Goal: Task Accomplishment & Management: Complete application form

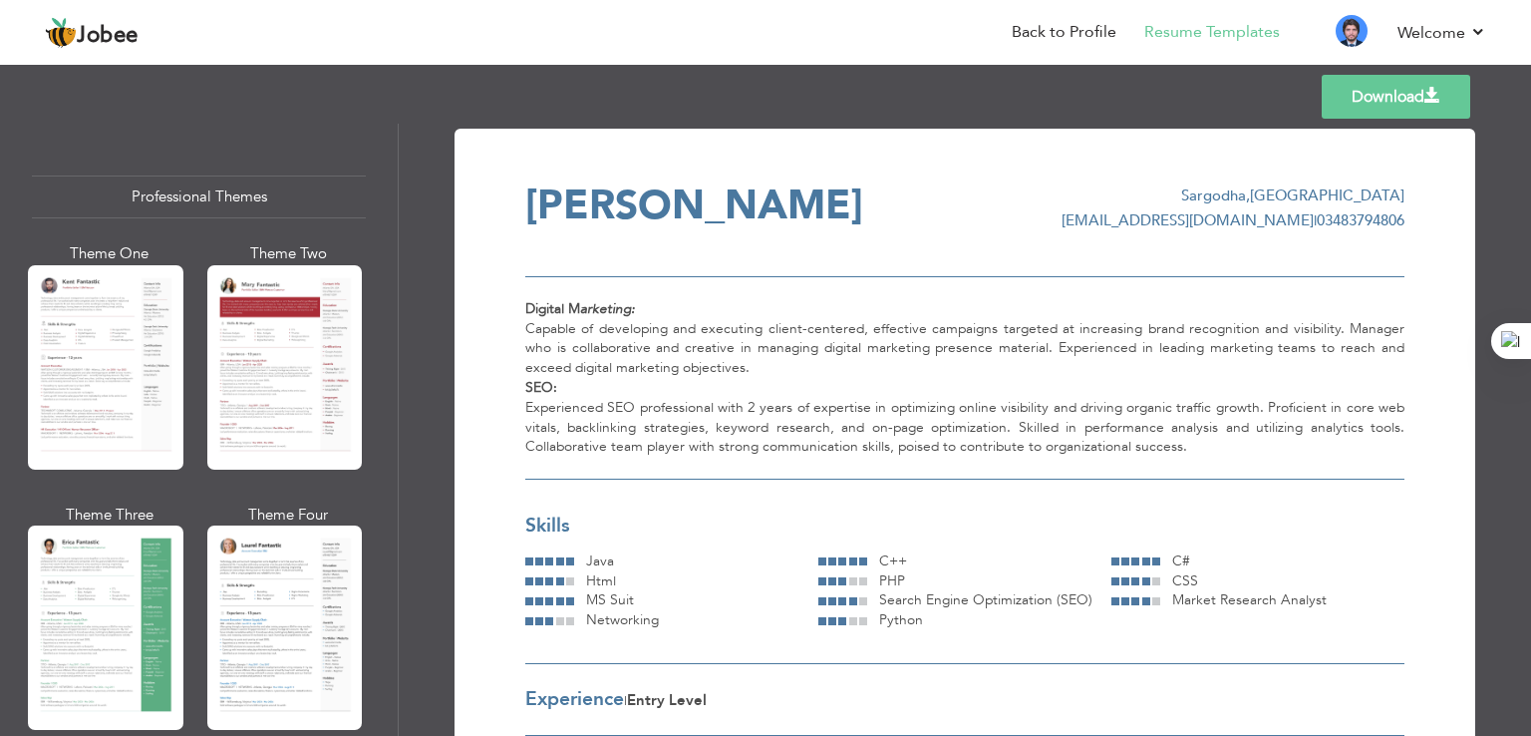
scroll to position [415, 0]
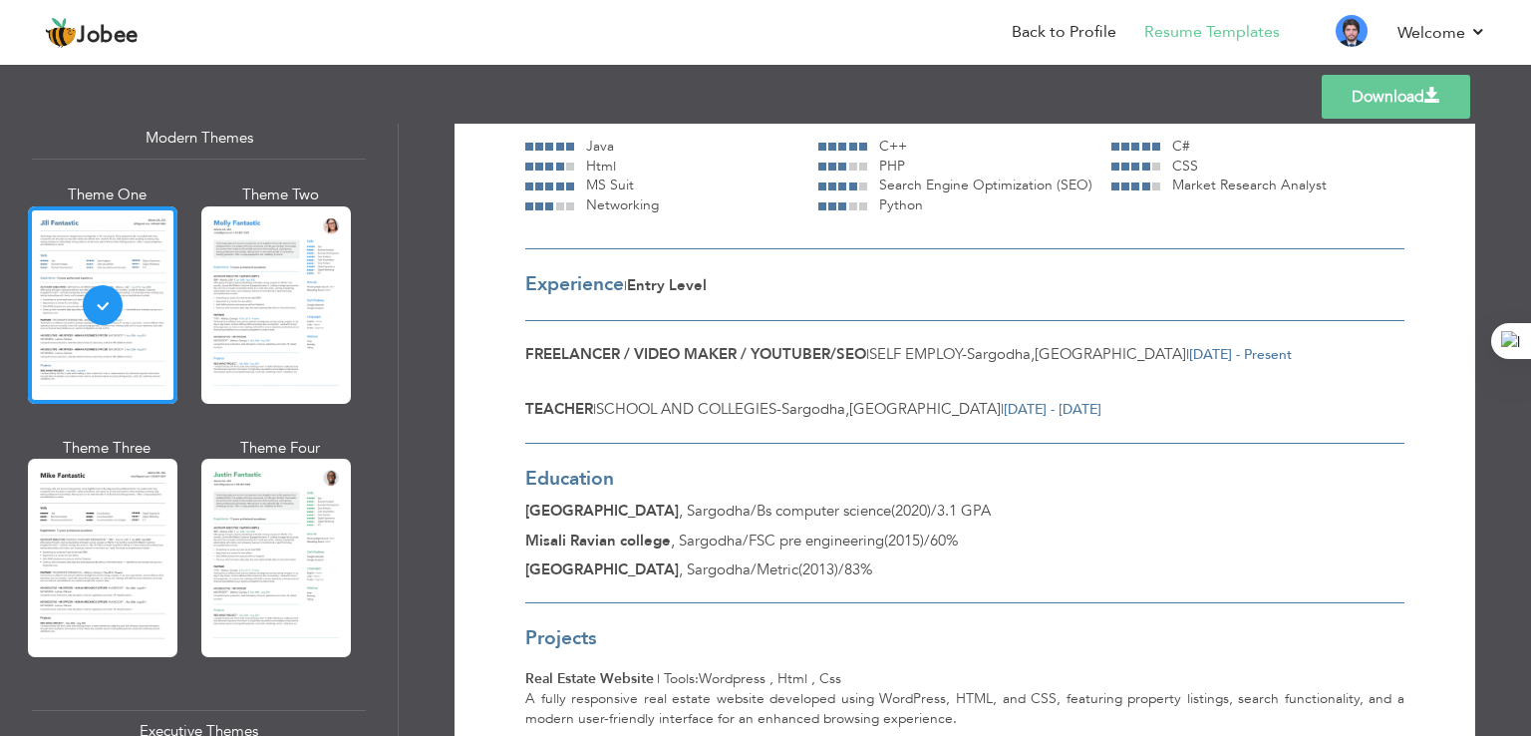
click at [737, 515] on span "Sargodha" at bounding box center [719, 510] width 64 height 20
click at [707, 548] on div "Misali Ravian college , Sargodha / FSC pre engineering ( 2015 ) / 60%" at bounding box center [964, 540] width 879 height 21
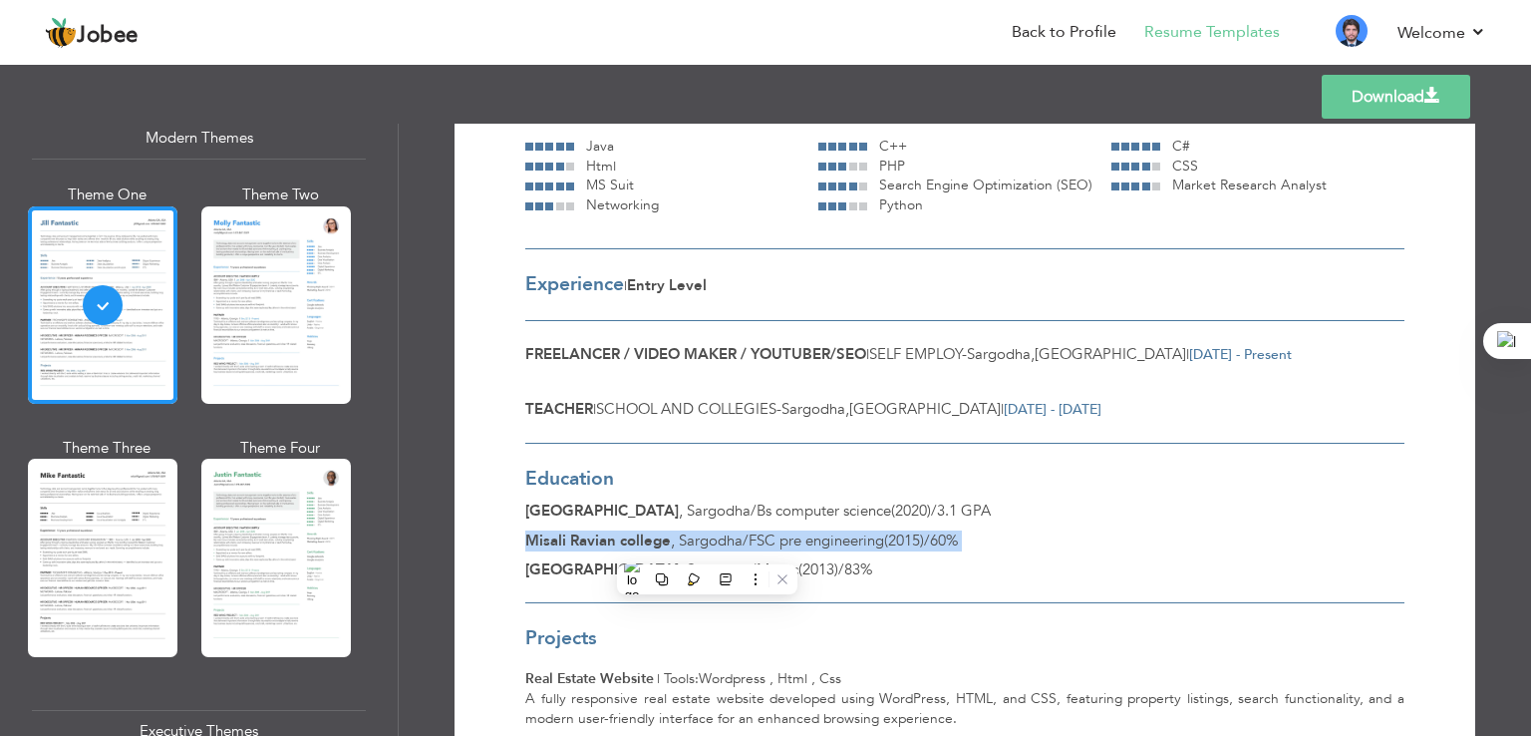
click at [707, 548] on div "Misali Ravian college , Sargodha / FSC pre engineering ( 2015 ) / 60%" at bounding box center [964, 540] width 879 height 21
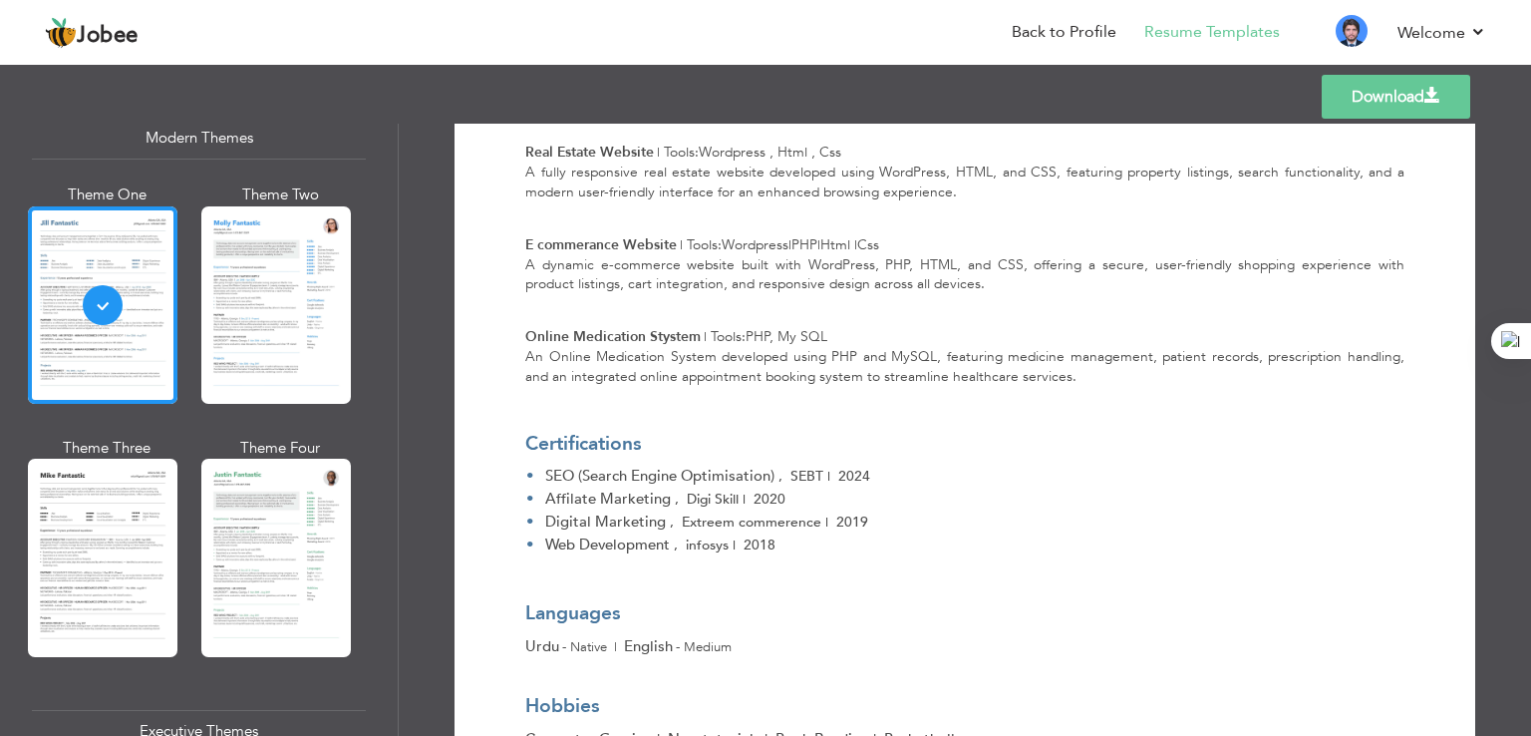
scroll to position [941, 0]
click at [687, 517] on span ", Extreem commerence" at bounding box center [745, 521] width 151 height 19
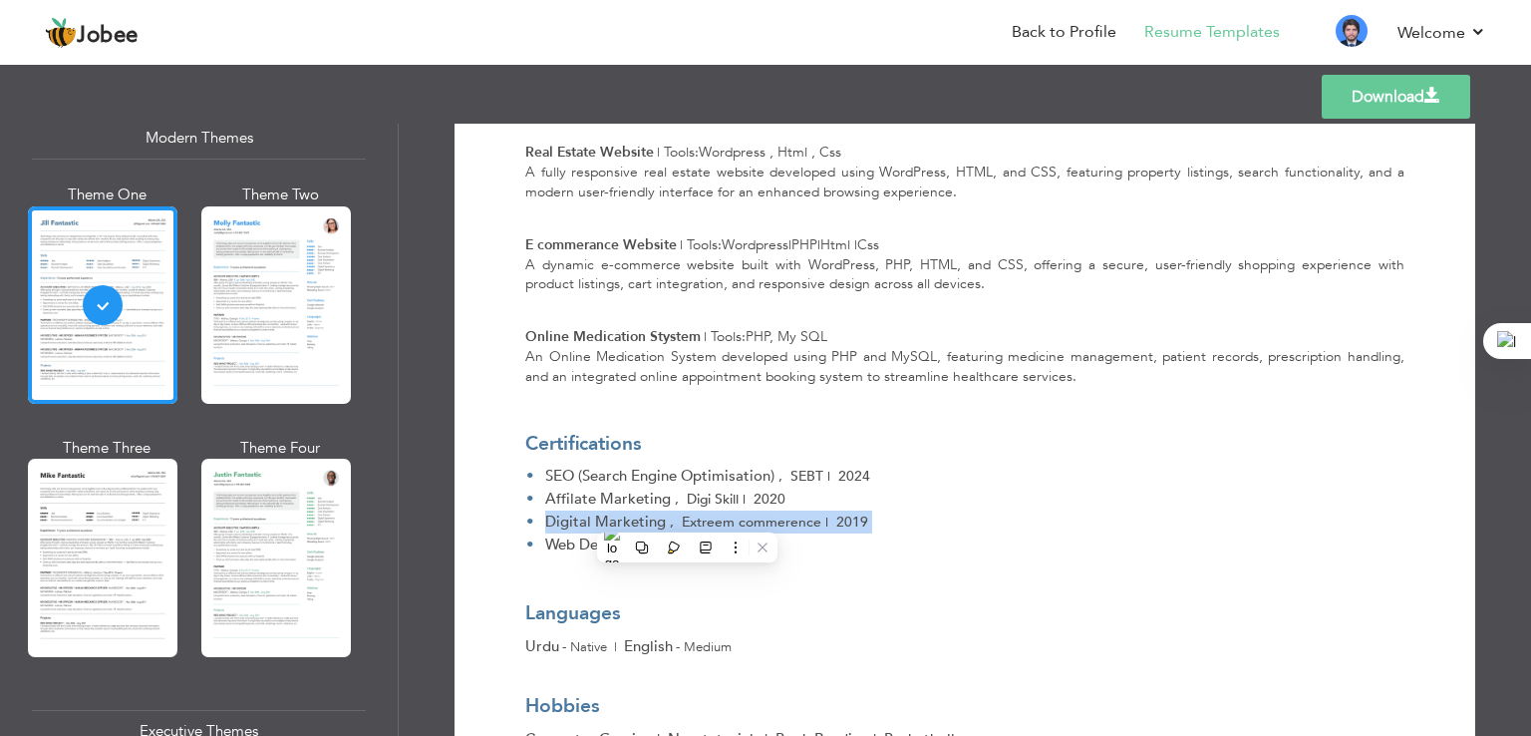
click at [687, 517] on span ", Extreem commerence" at bounding box center [745, 521] width 151 height 19
click at [1355, 21] on img at bounding box center [1351, 31] width 32 height 32
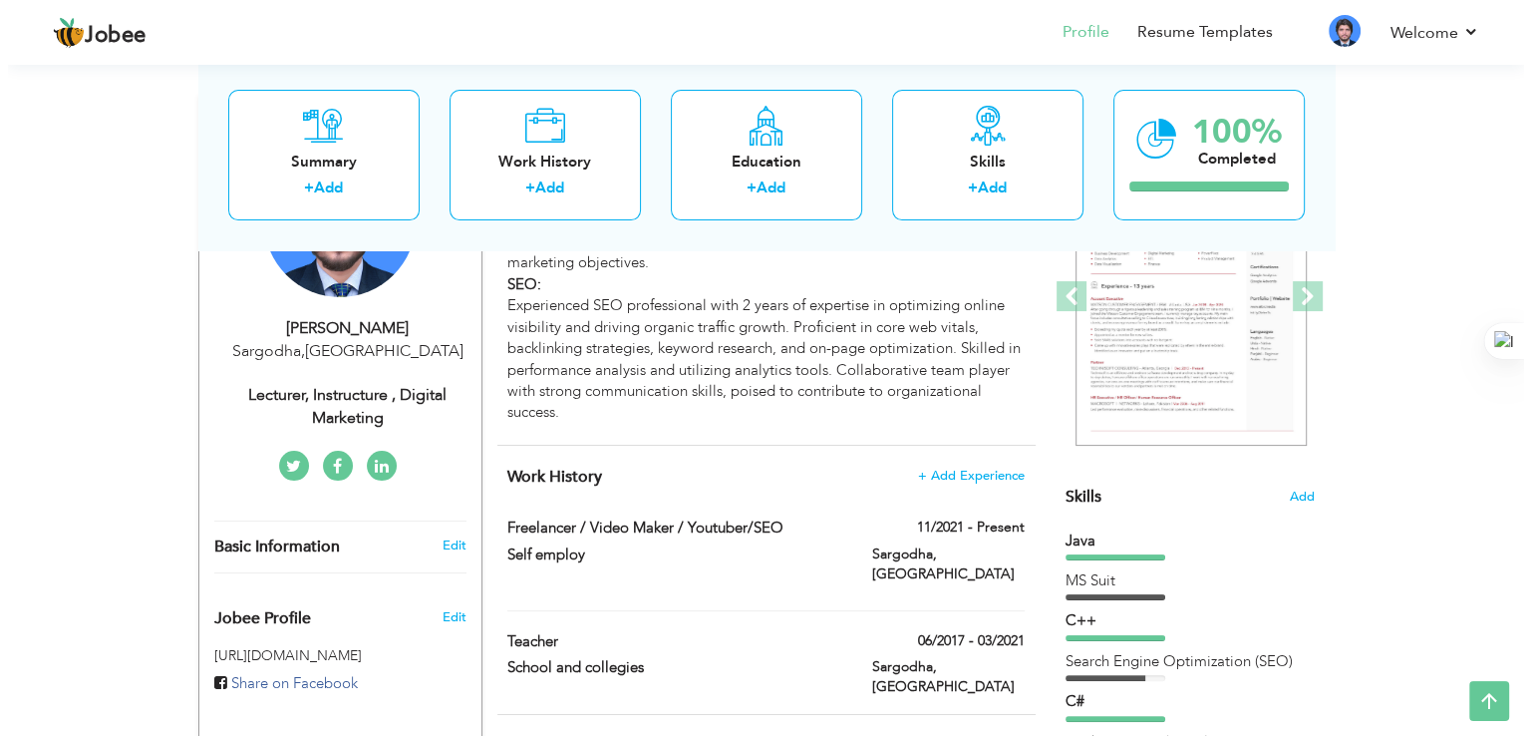
scroll to position [282, 0]
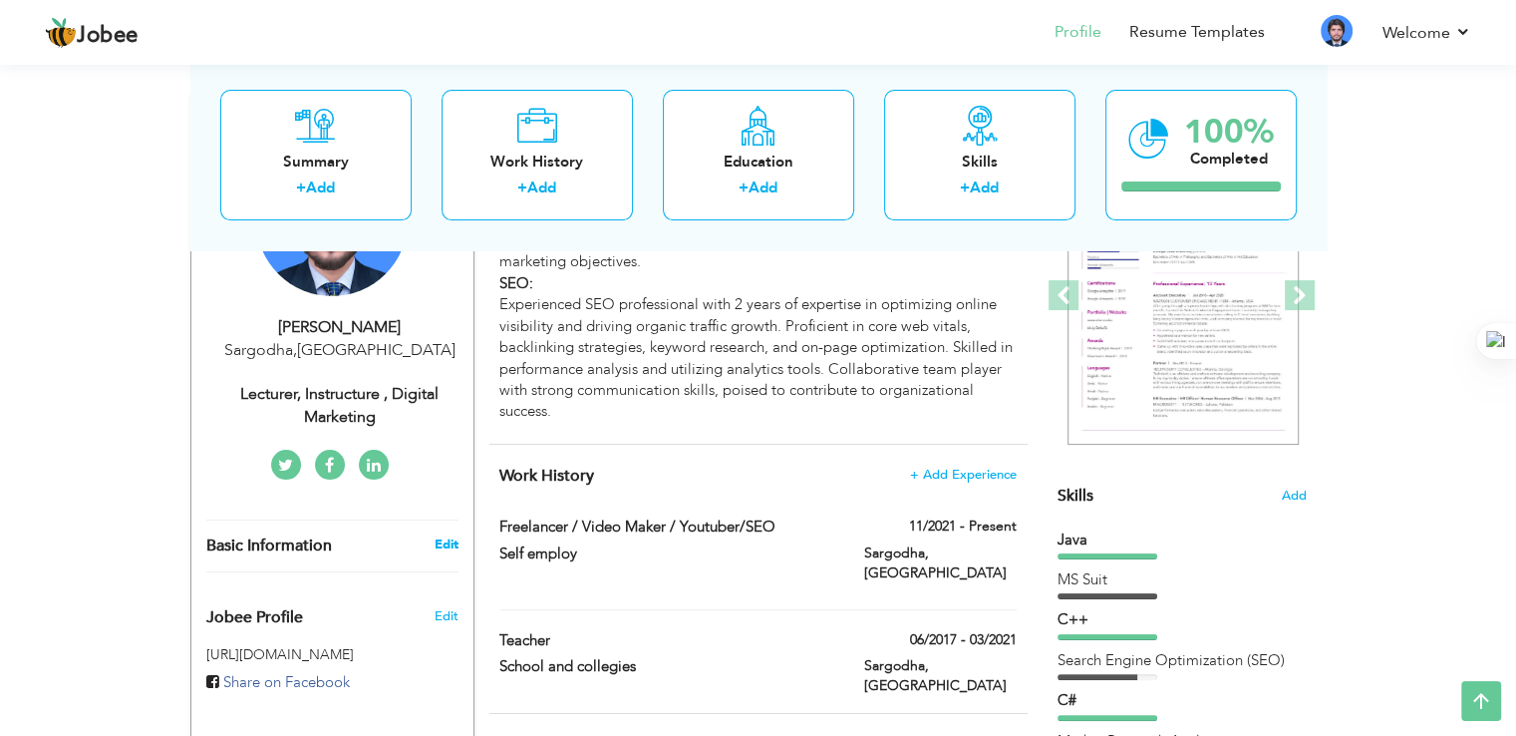
click at [437, 543] on link "Edit" at bounding box center [446, 544] width 24 height 18
type input "[PERSON_NAME]"
type input "Ghani"
type input "03483794806"
select select "number:166"
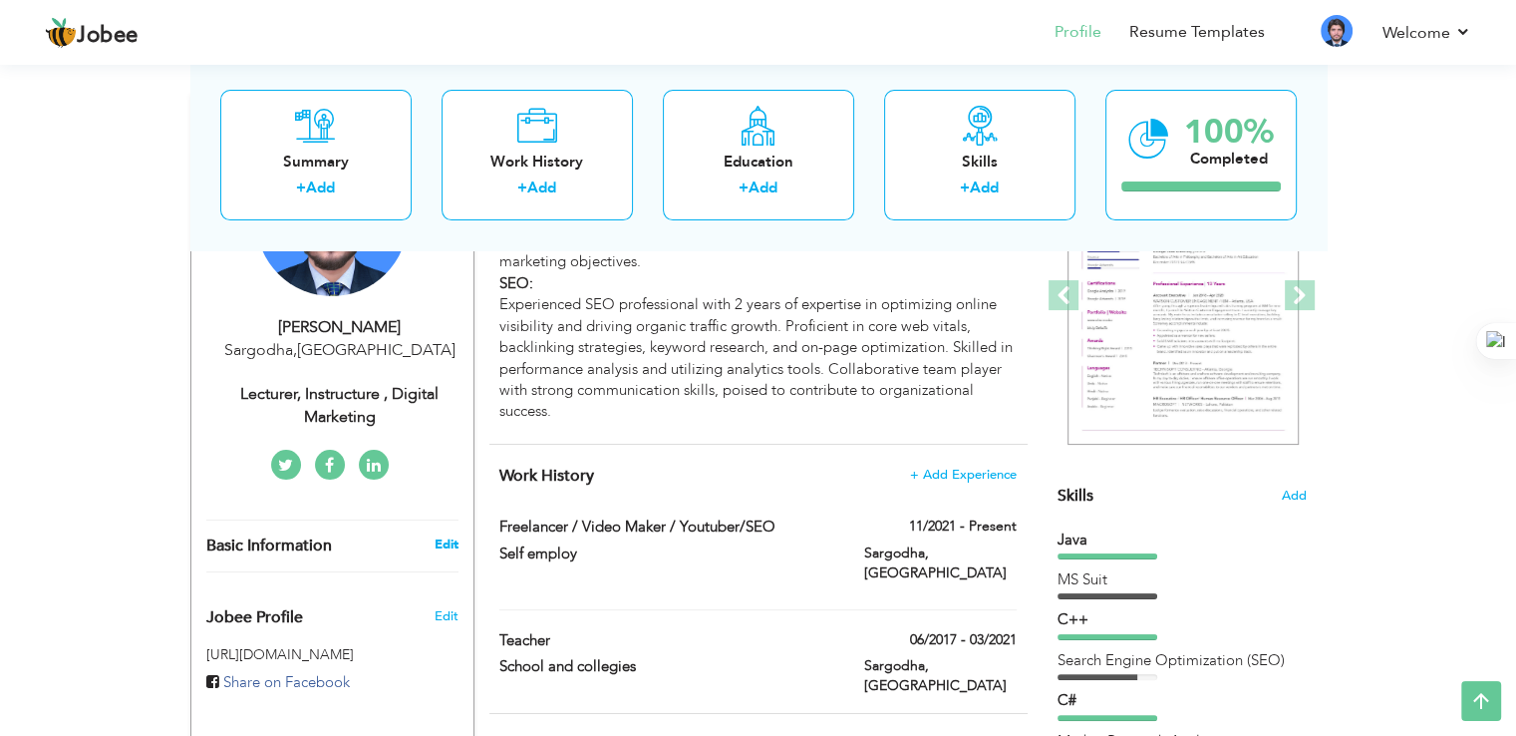
type input "Sargodha"
select select "number:1"
type input "Lecturer, instructure , Digital Marketing"
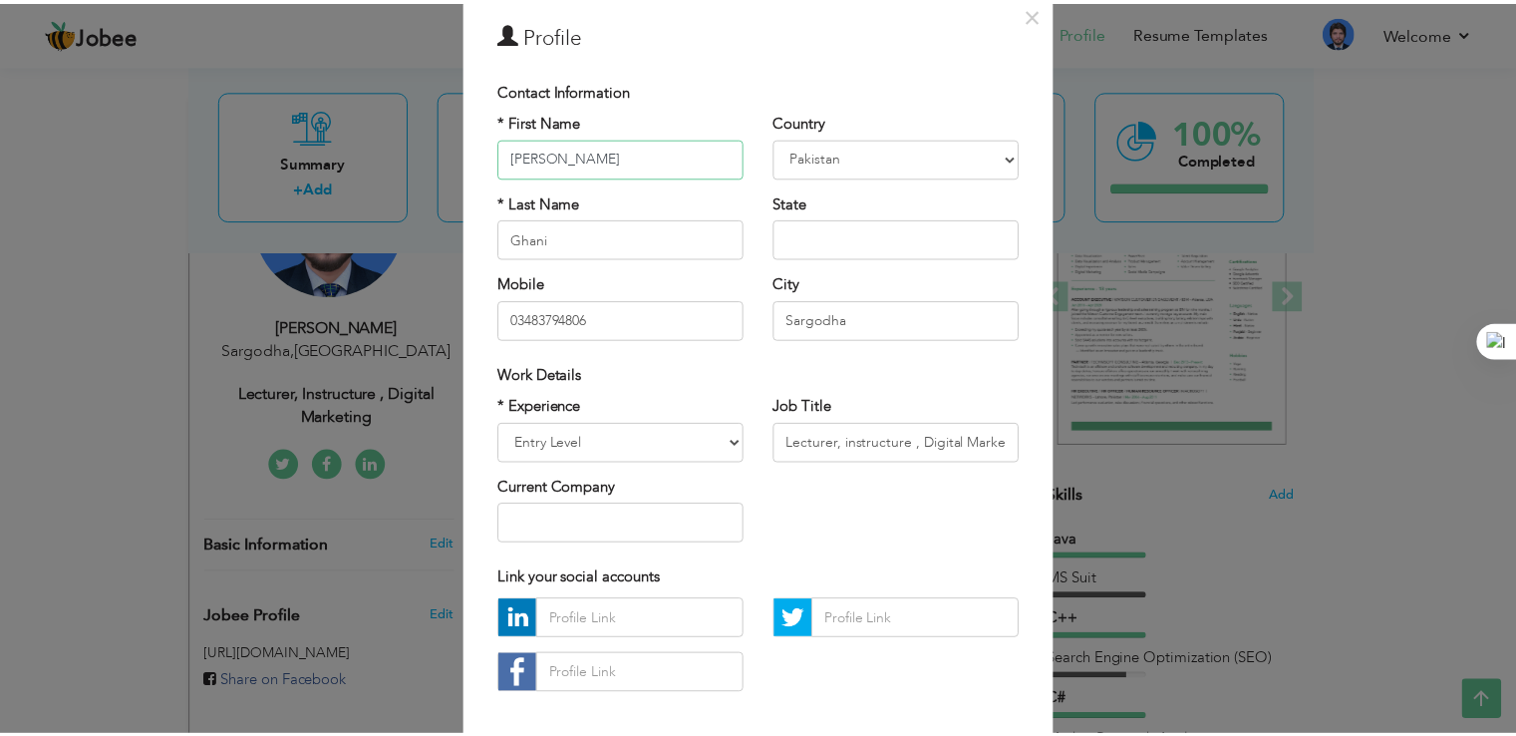
scroll to position [173, 0]
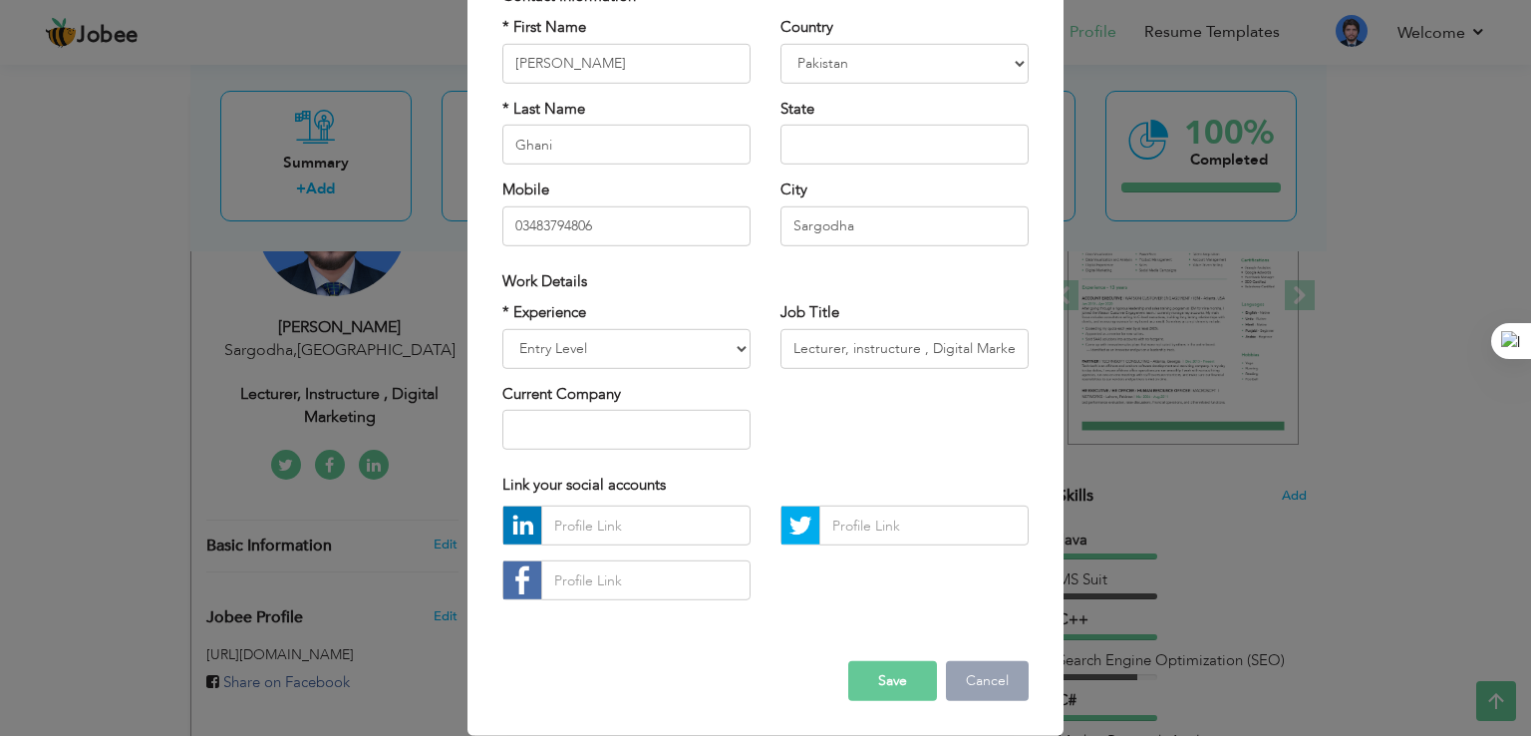
click at [981, 679] on button "Cancel" at bounding box center [987, 681] width 83 height 40
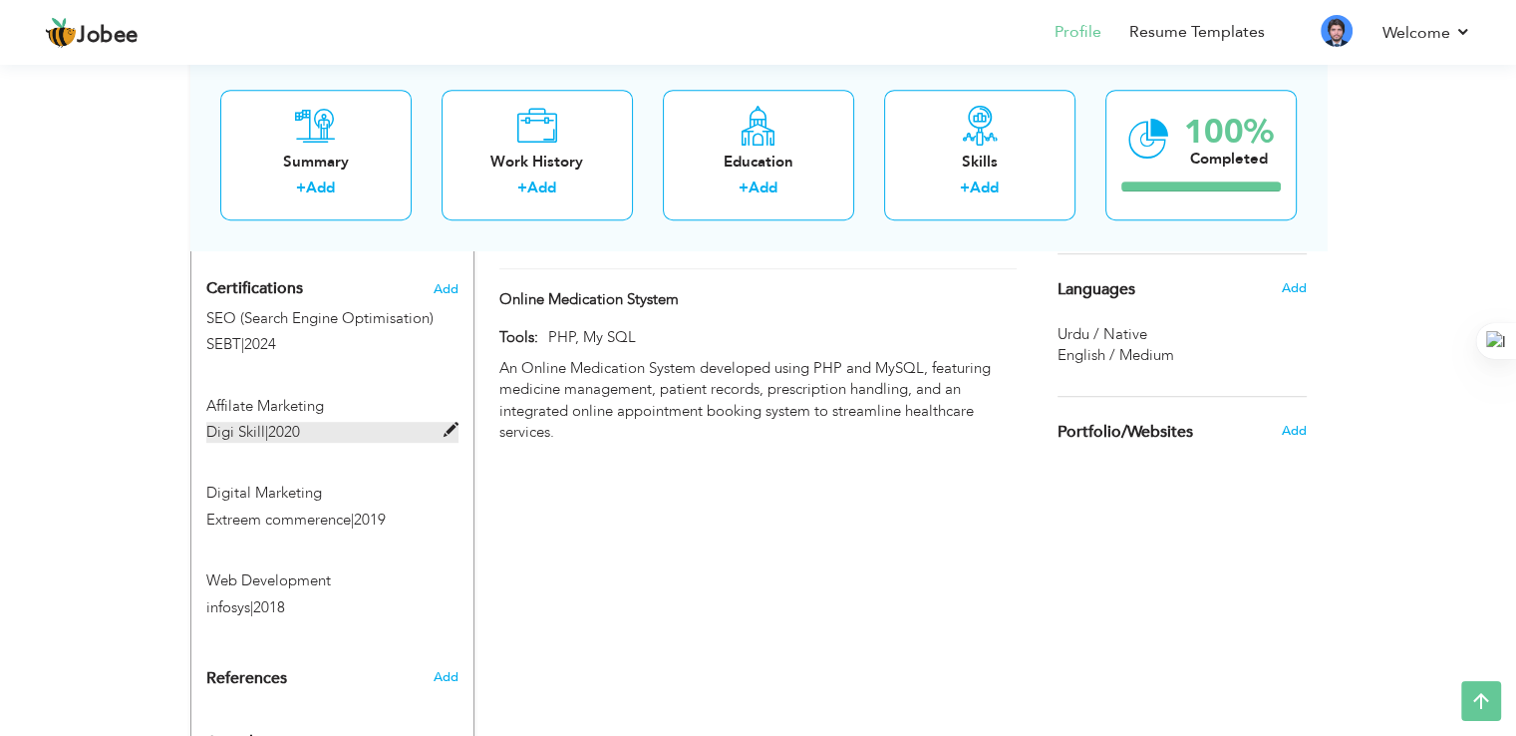
scroll to position [1166, 0]
click at [446, 509] on span at bounding box center [450, 516] width 15 height 15
type input "Digital Marketing"
type input "Extreem commerence"
type input "2019"
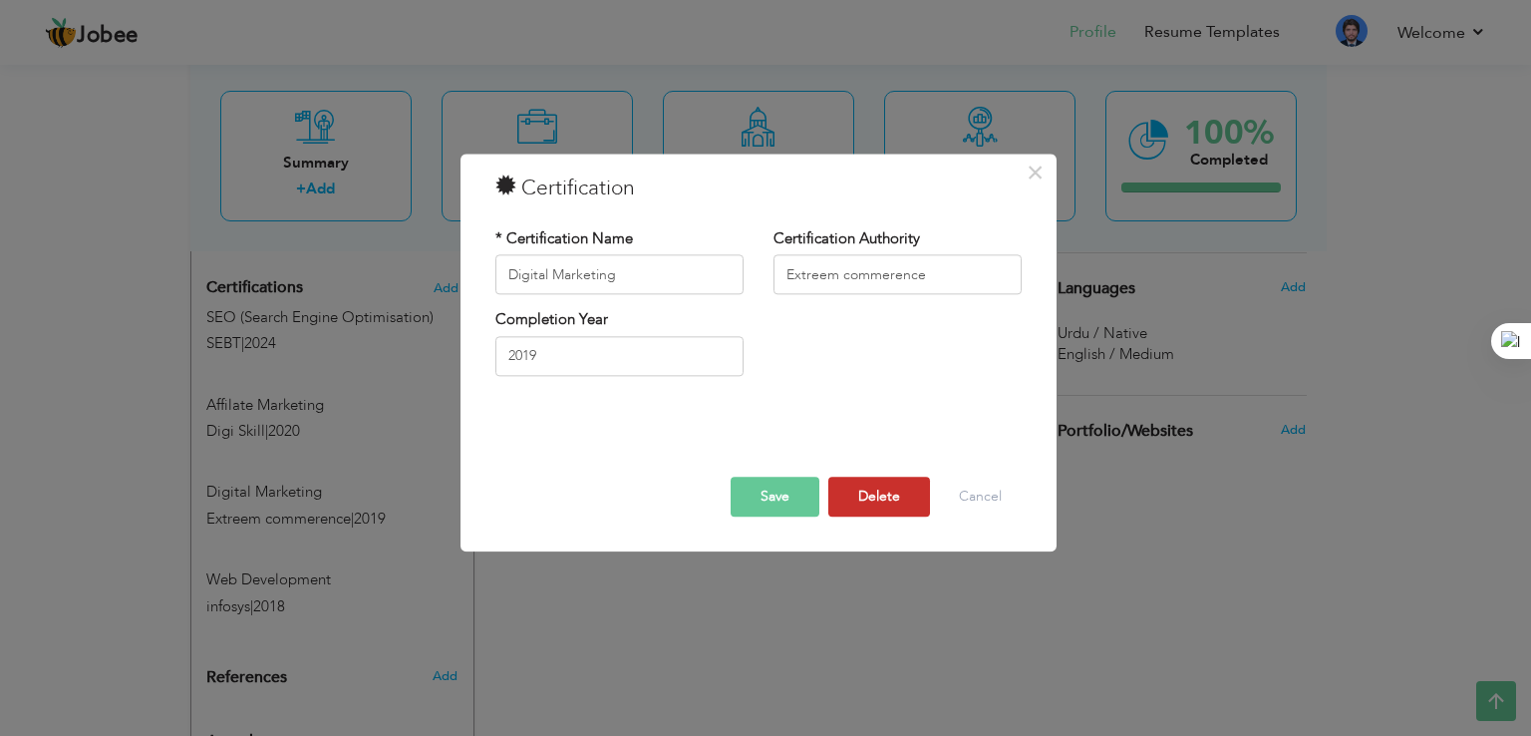
click at [857, 497] on button "Delete" at bounding box center [879, 497] width 102 height 40
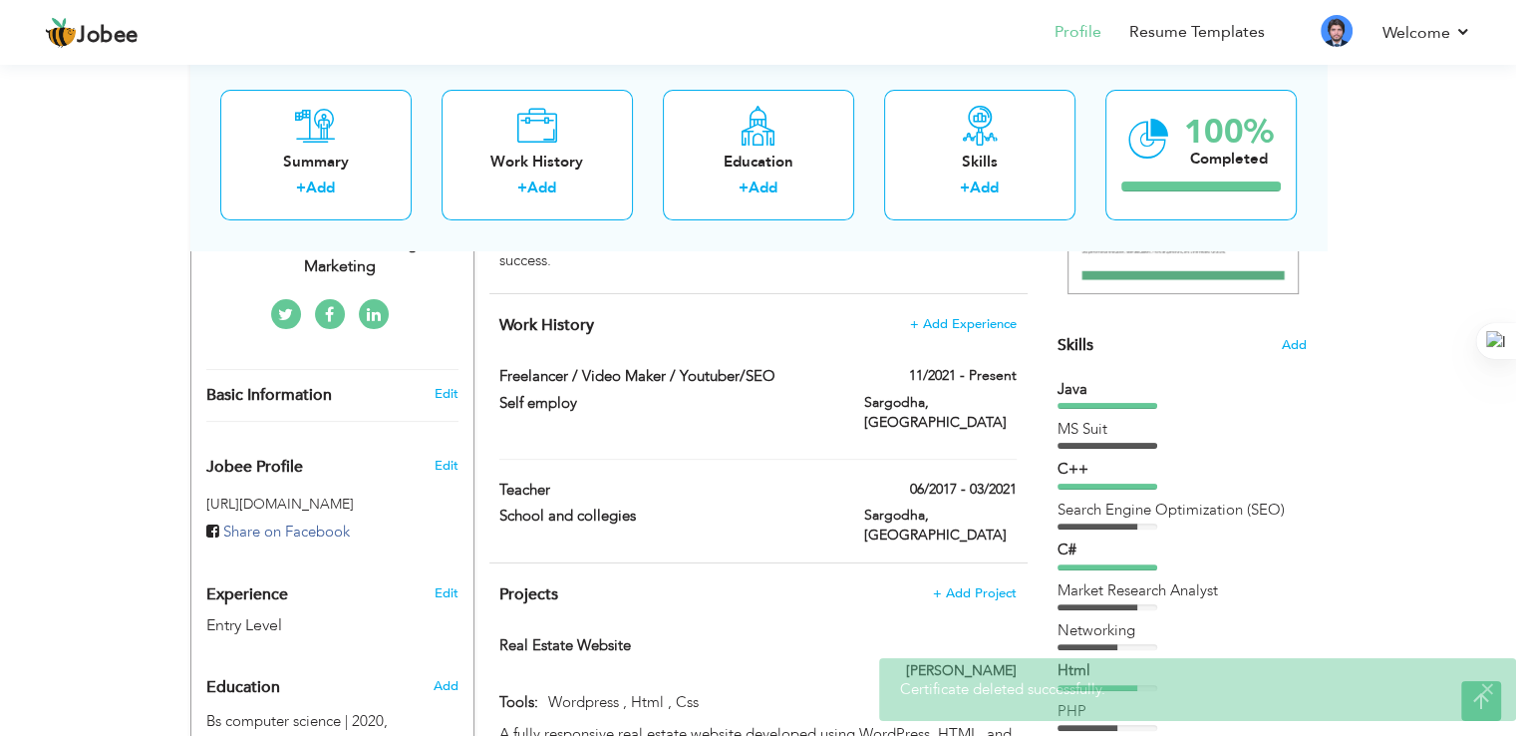
scroll to position [492, 0]
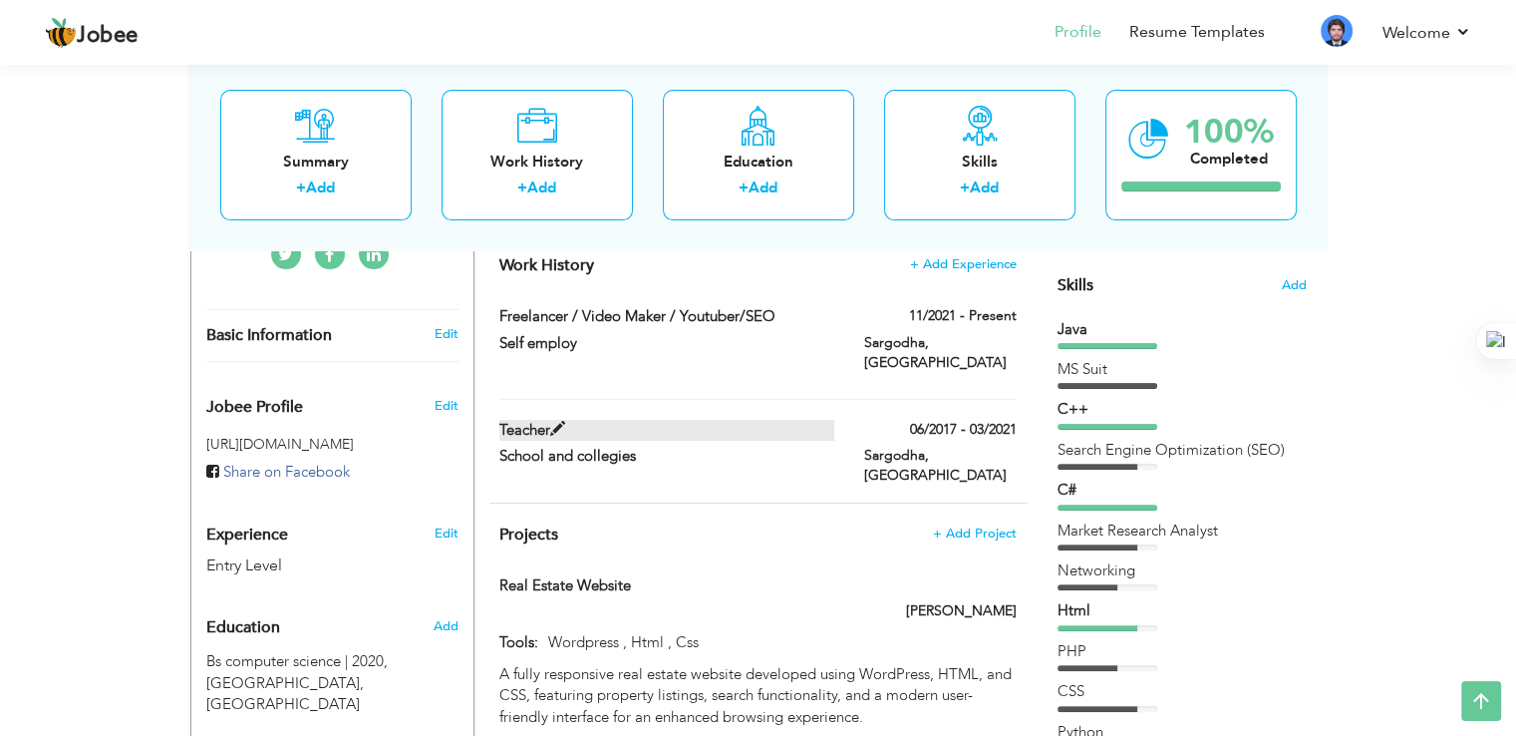
click at [560, 422] on span at bounding box center [557, 429] width 15 height 15
type input "Teacher"
type input "School and collegies"
type input "06/2017"
type input "03/2021"
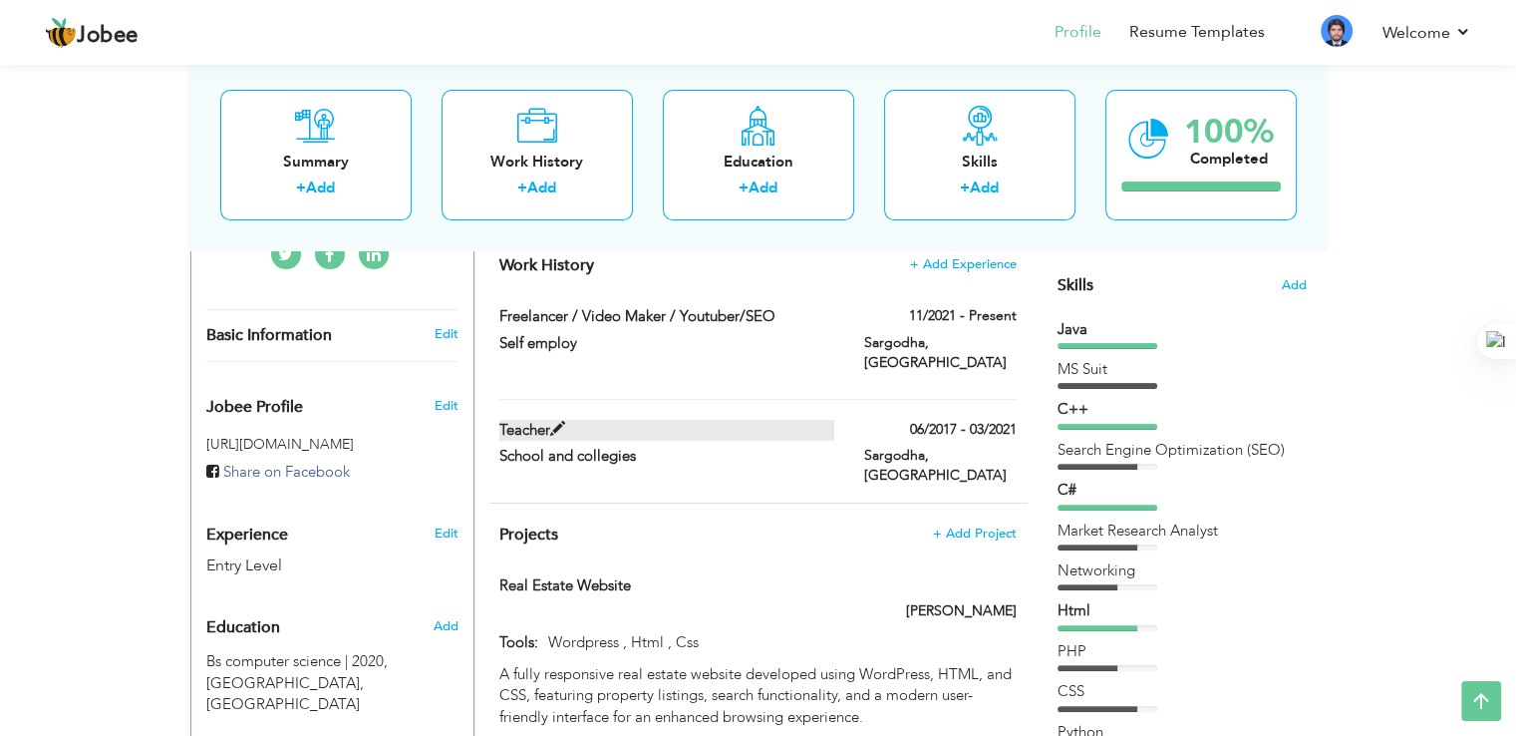
type input "[GEOGRAPHIC_DATA]"
type input "Sargodha"
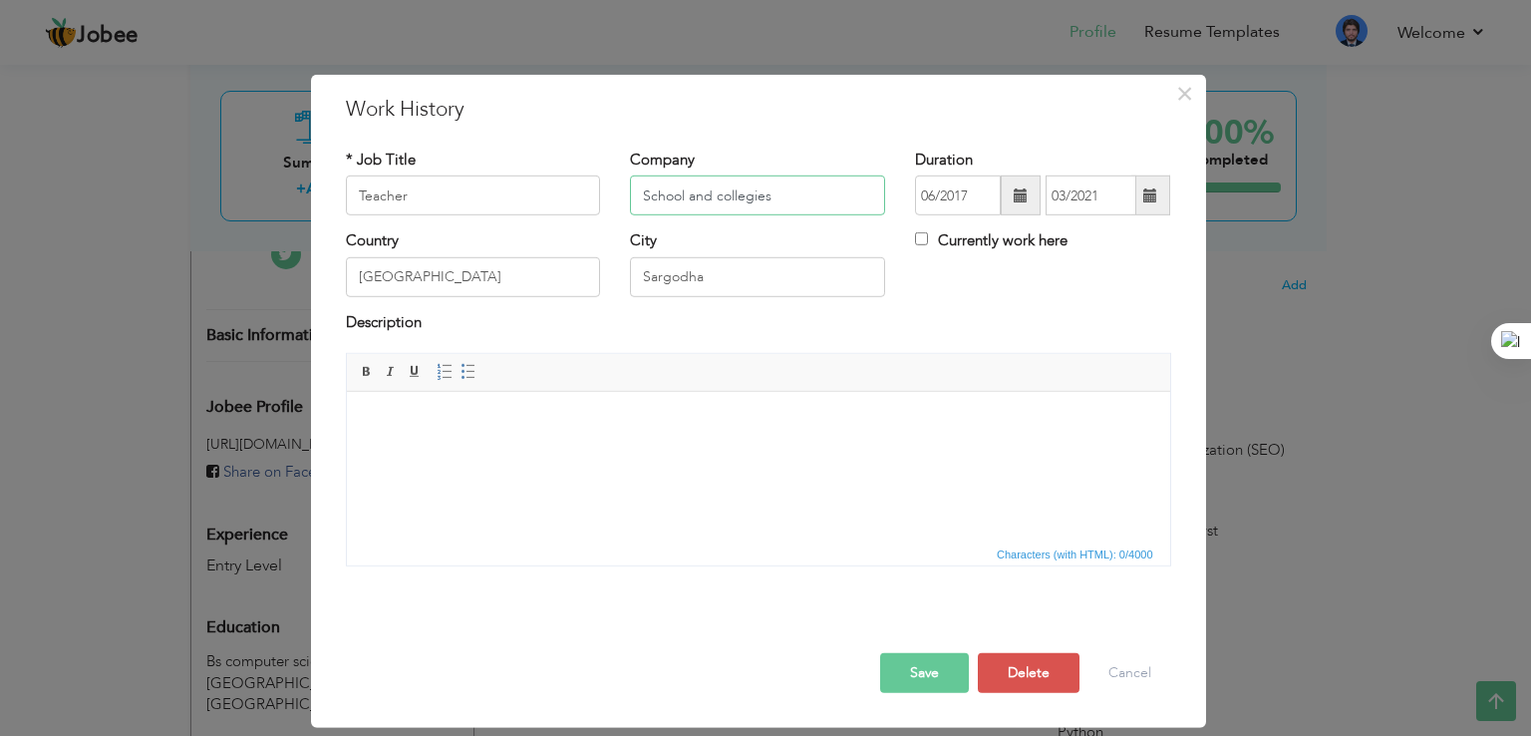
click at [766, 194] on input "School and collegies" at bounding box center [757, 195] width 255 height 40
click at [937, 657] on button "Save" at bounding box center [924, 673] width 89 height 40
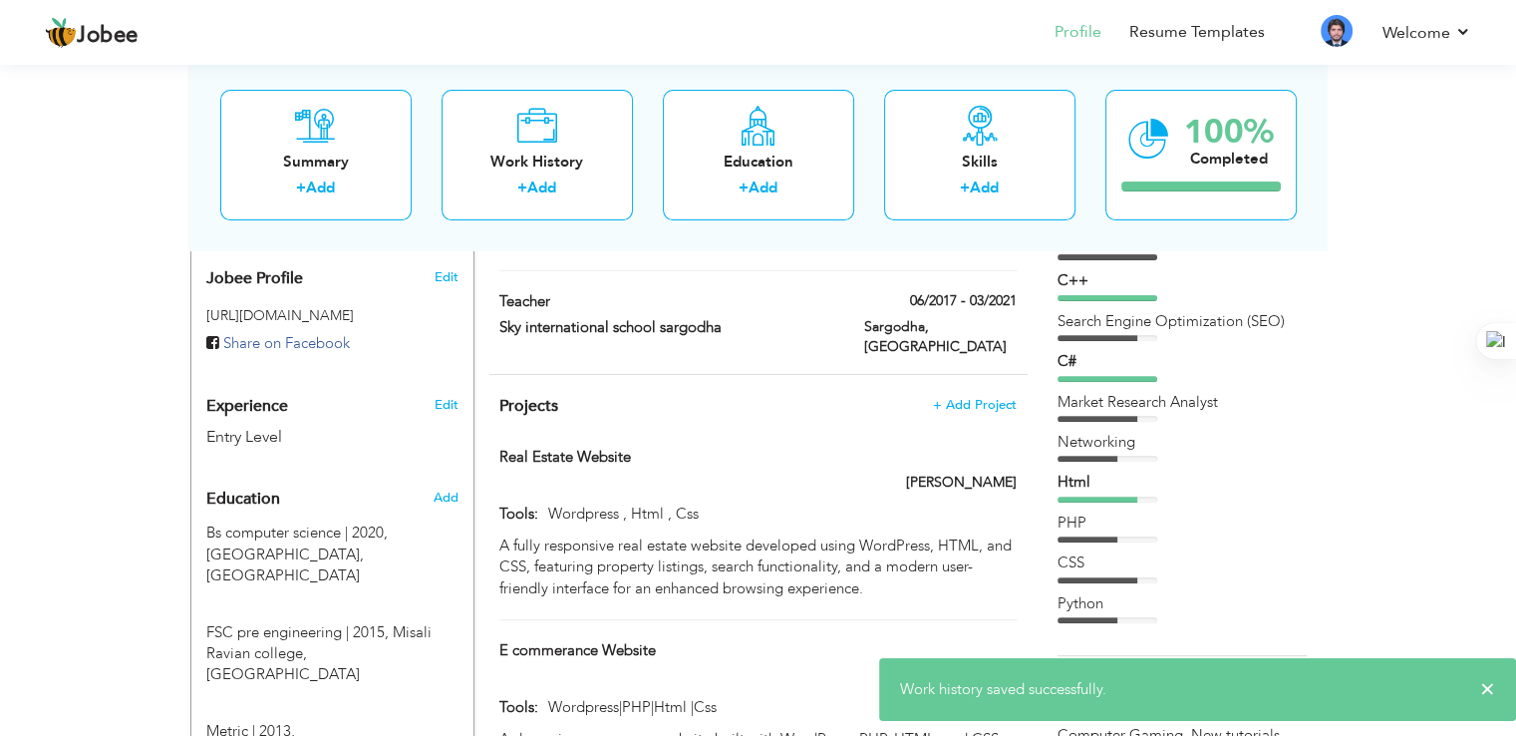
scroll to position [617, 0]
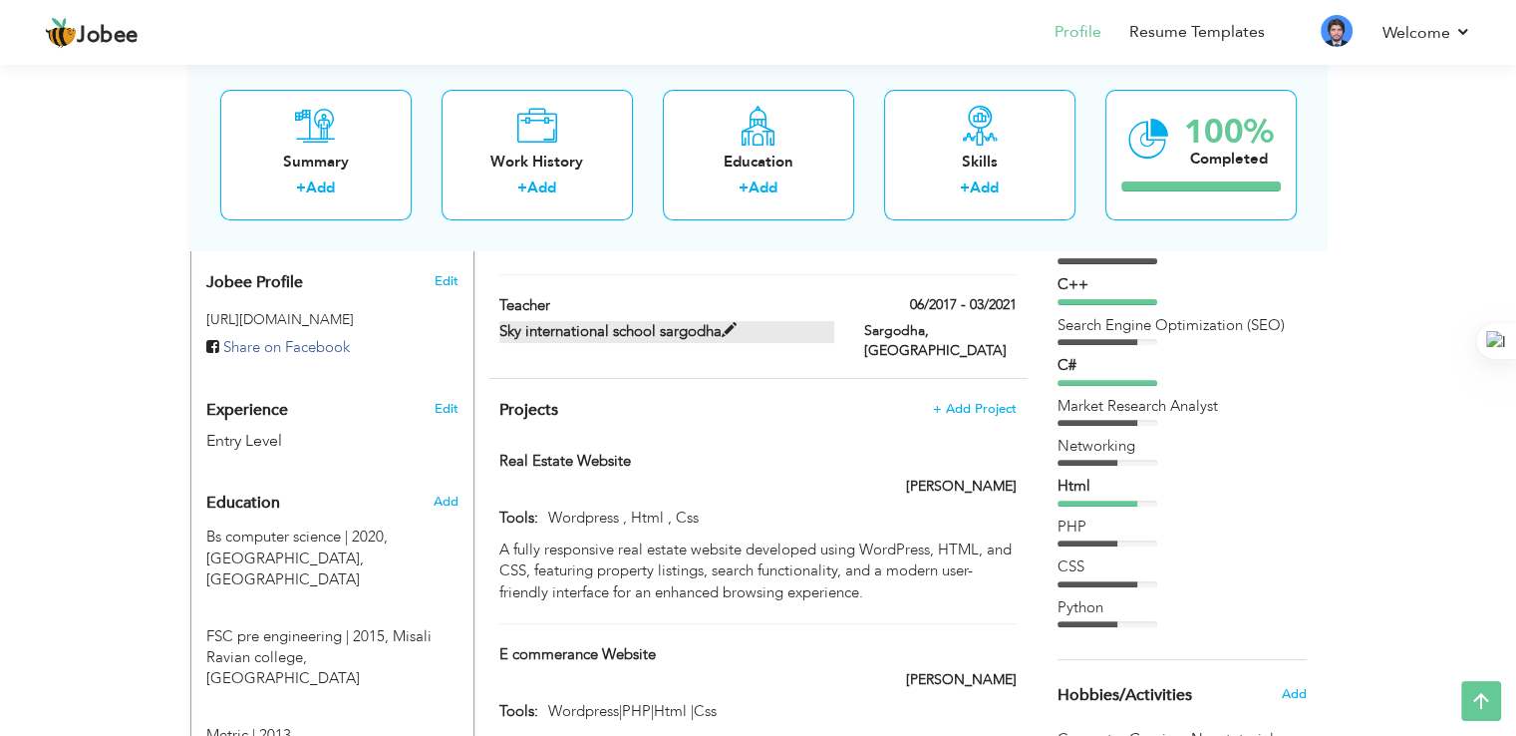
click at [727, 323] on span at bounding box center [729, 330] width 15 height 15
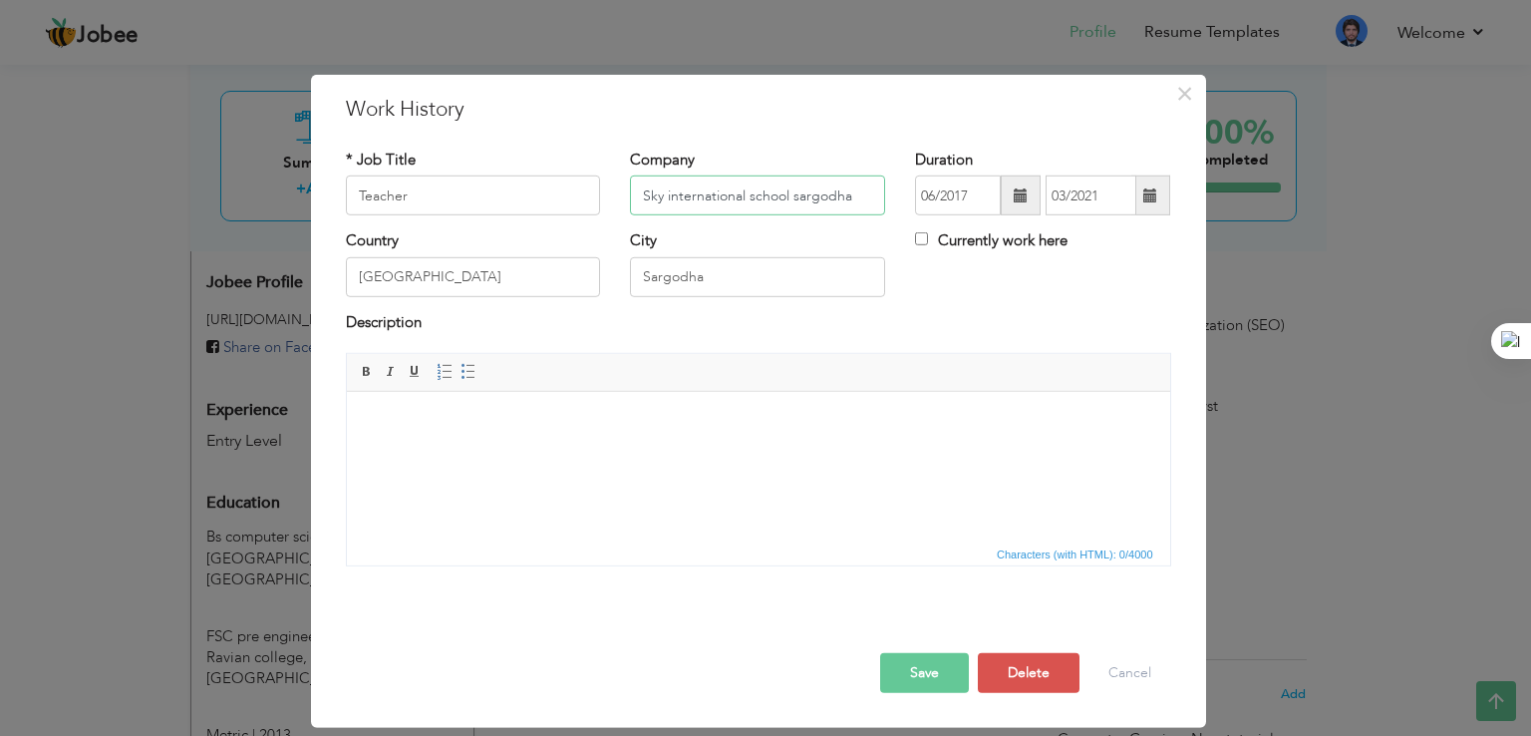
click at [671, 196] on input "Sky international school sargodha" at bounding box center [757, 195] width 255 height 40
click at [753, 195] on input "Sky International school sargodha" at bounding box center [757, 195] width 255 height 40
click at [800, 189] on input "[GEOGRAPHIC_DATA] sargodha" at bounding box center [757, 195] width 255 height 40
type input "[GEOGRAPHIC_DATA] Sargodha"
click at [918, 673] on button "Save" at bounding box center [924, 673] width 89 height 40
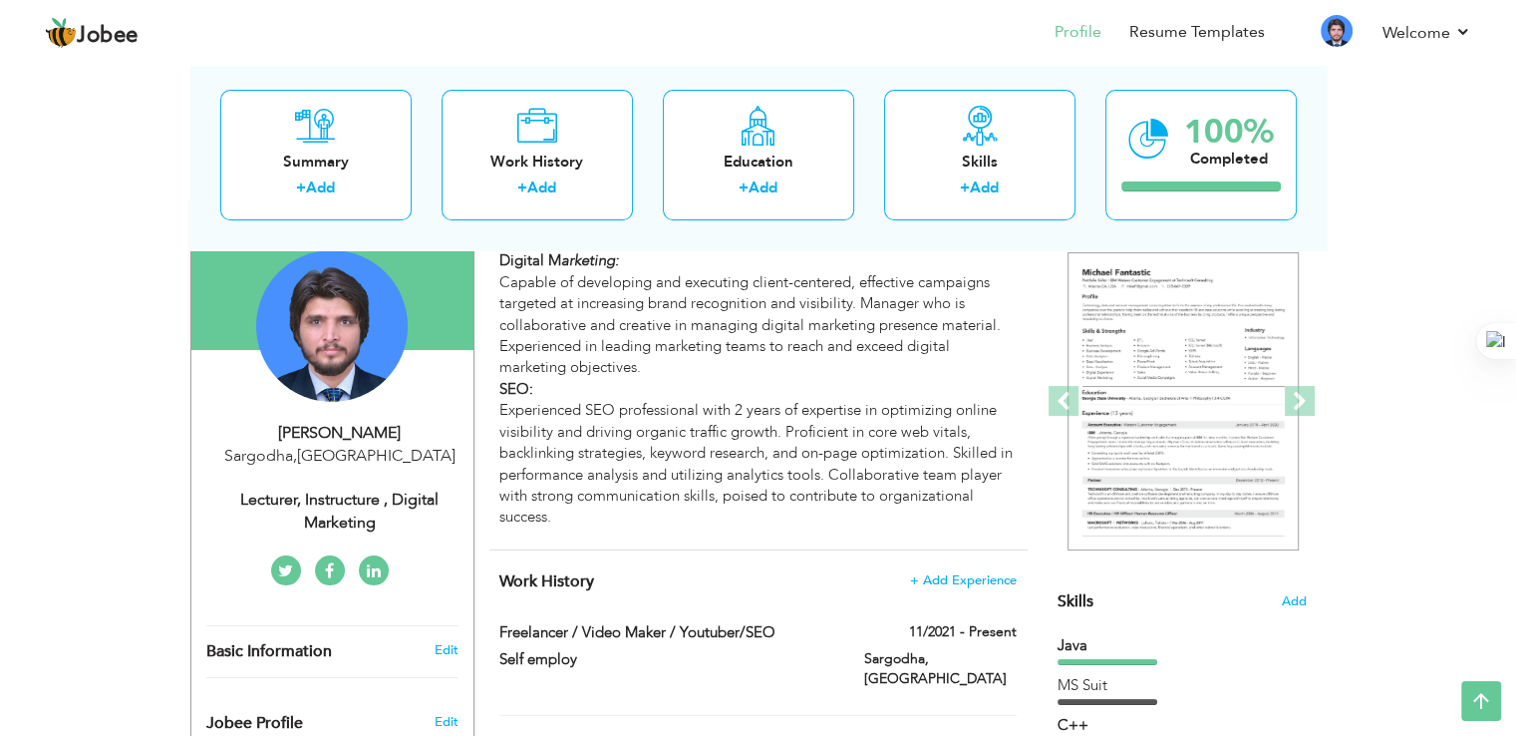
scroll to position [0, 0]
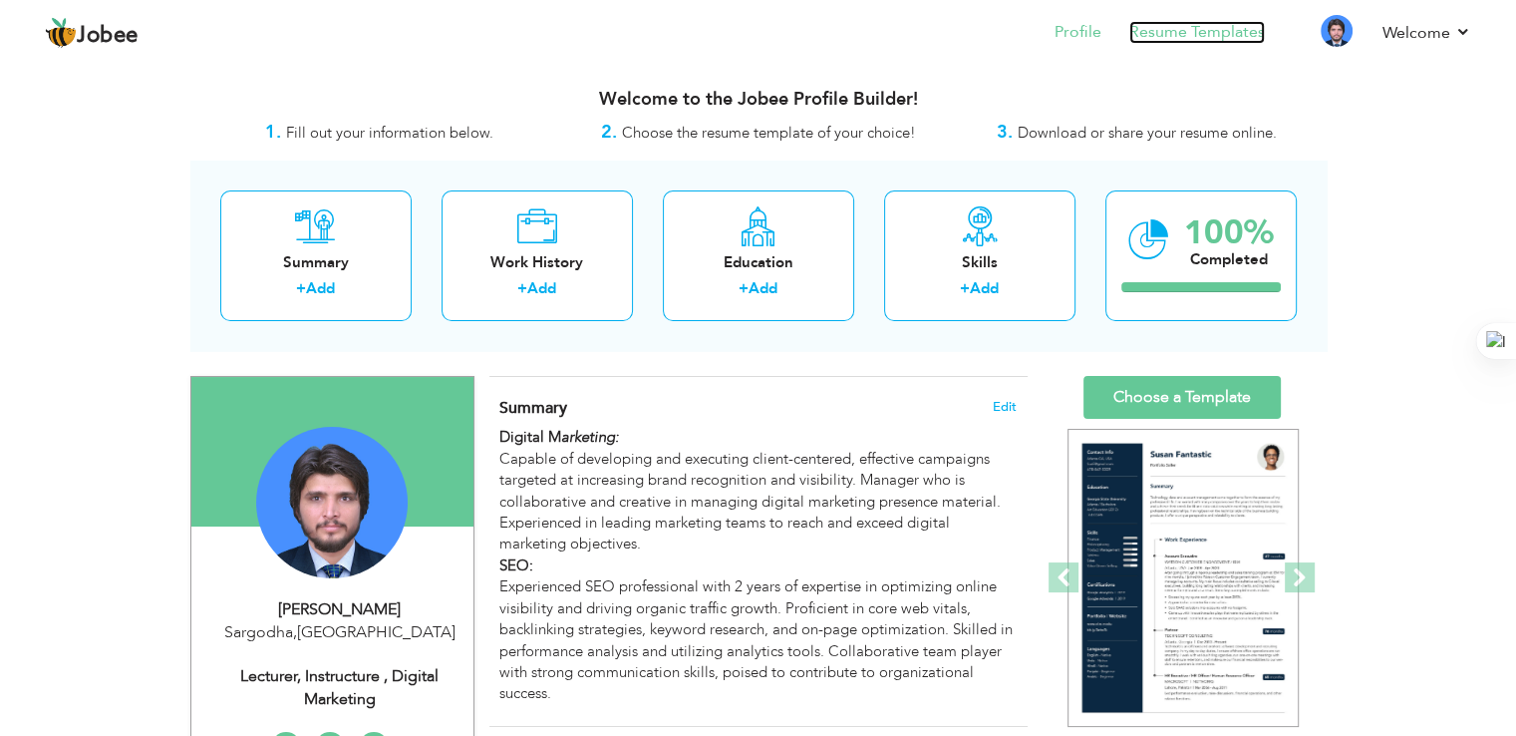
click at [1181, 33] on link "Resume Templates" at bounding box center [1197, 32] width 136 height 23
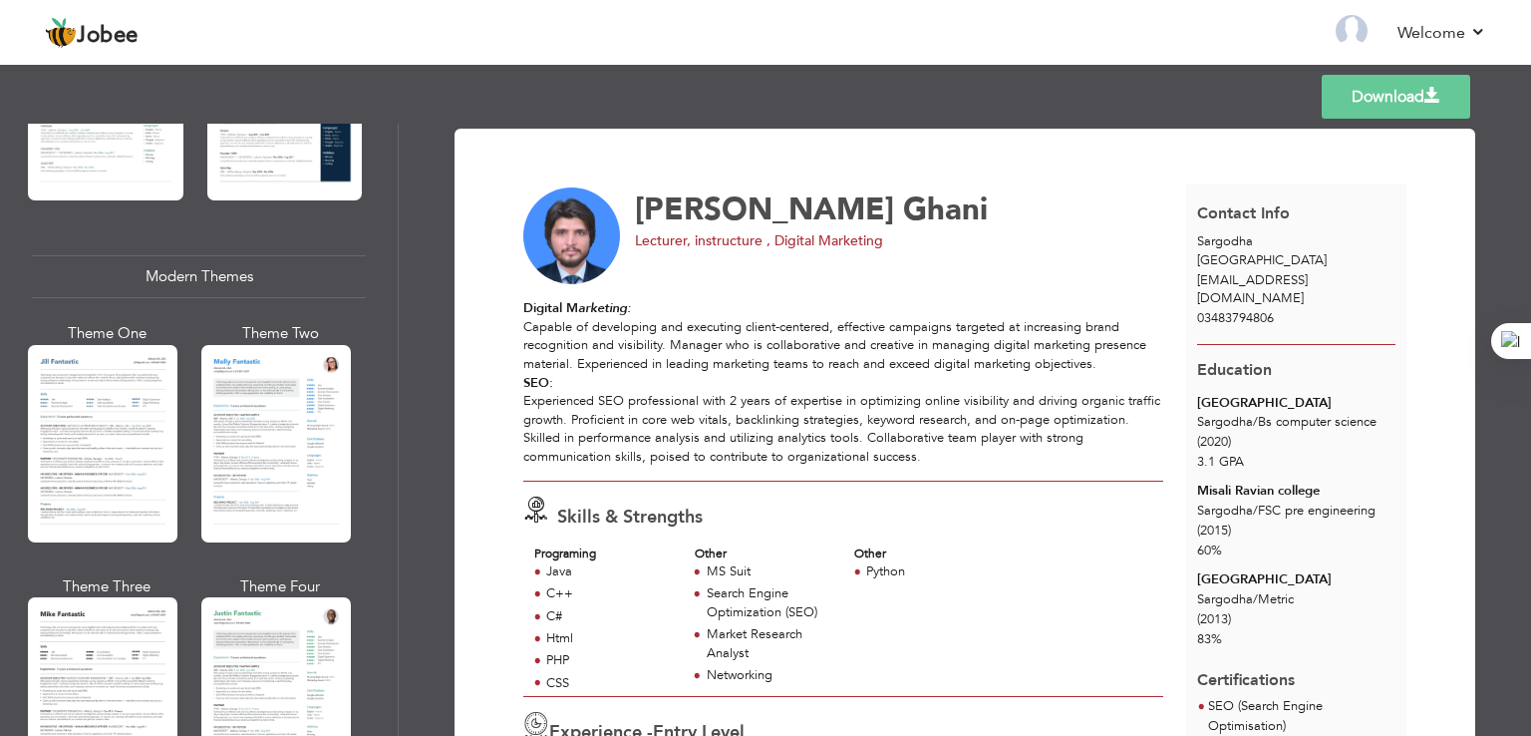
scroll to position [789, 0]
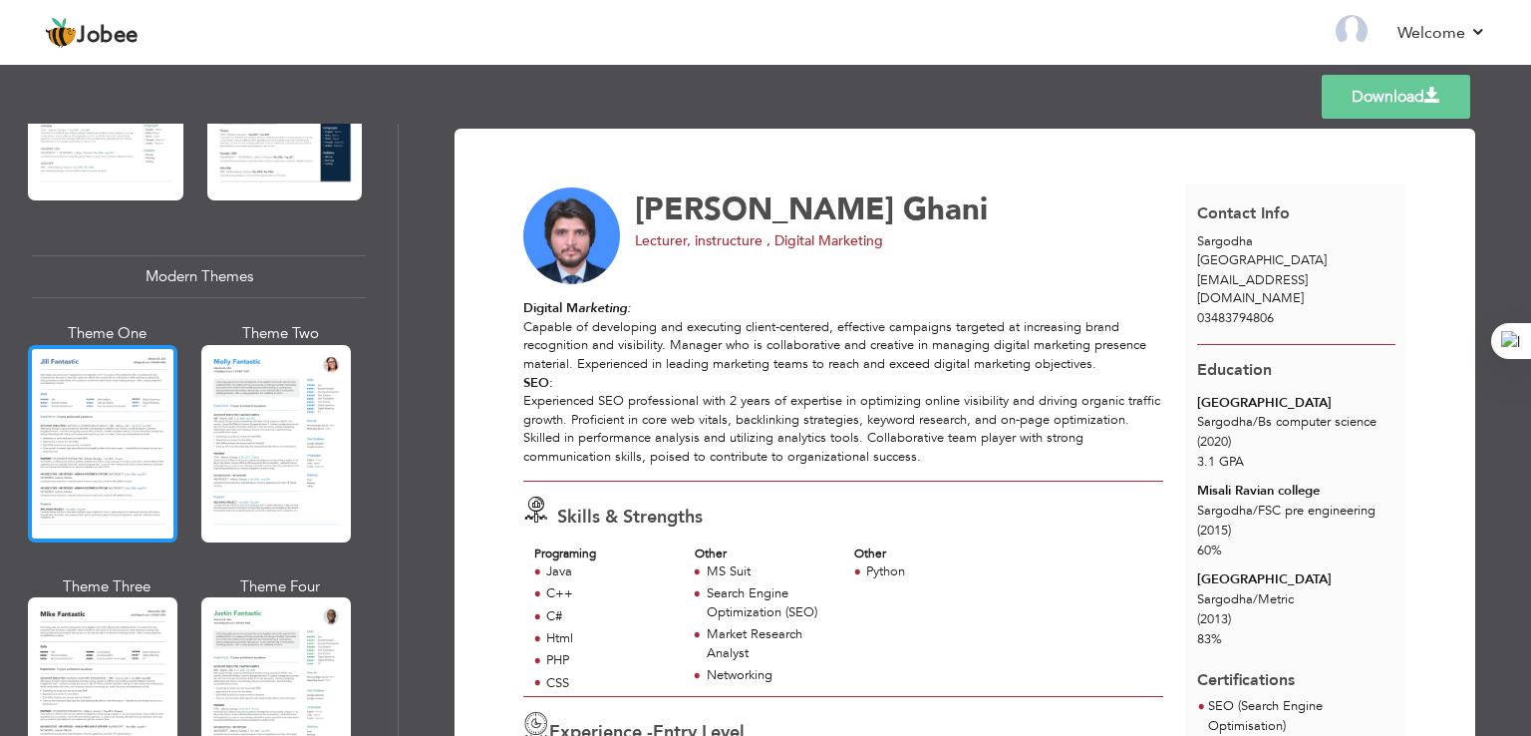
click at [124, 455] on div at bounding box center [102, 443] width 149 height 197
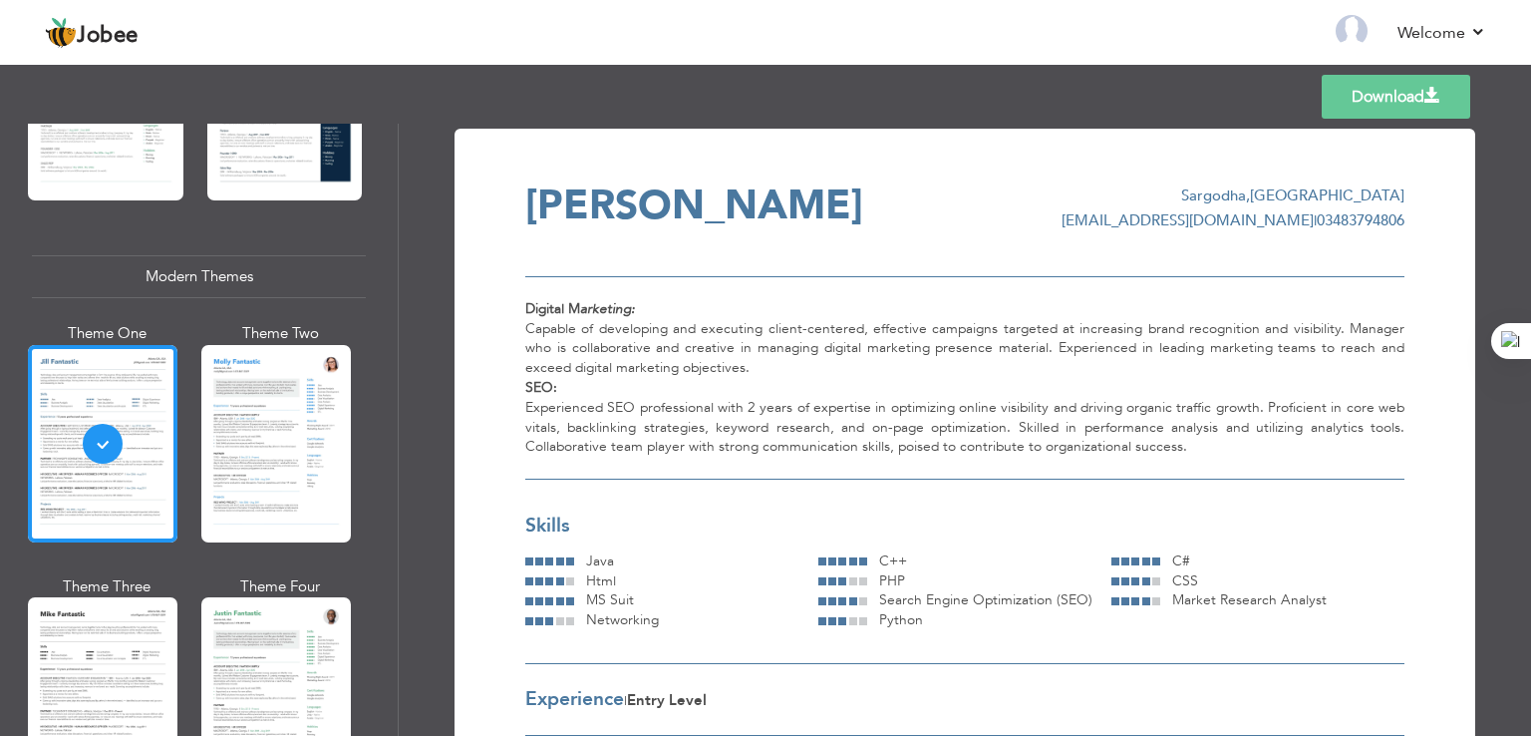
click at [1346, 112] on link "Download" at bounding box center [1396, 97] width 148 height 44
